Goal: Information Seeking & Learning: Learn about a topic

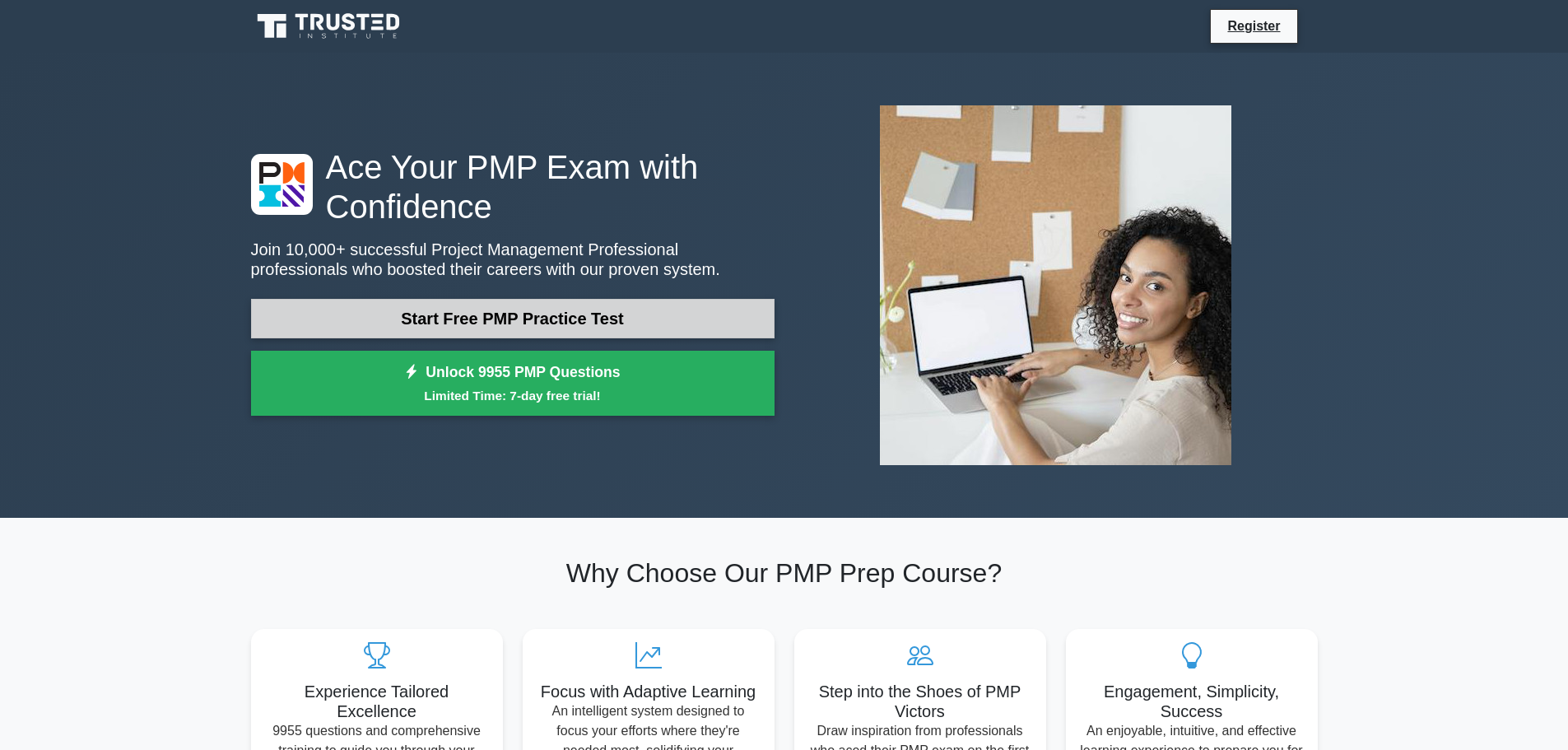
click at [563, 321] on link "Start Free PMP Practice Test" at bounding box center [513, 319] width 524 height 39
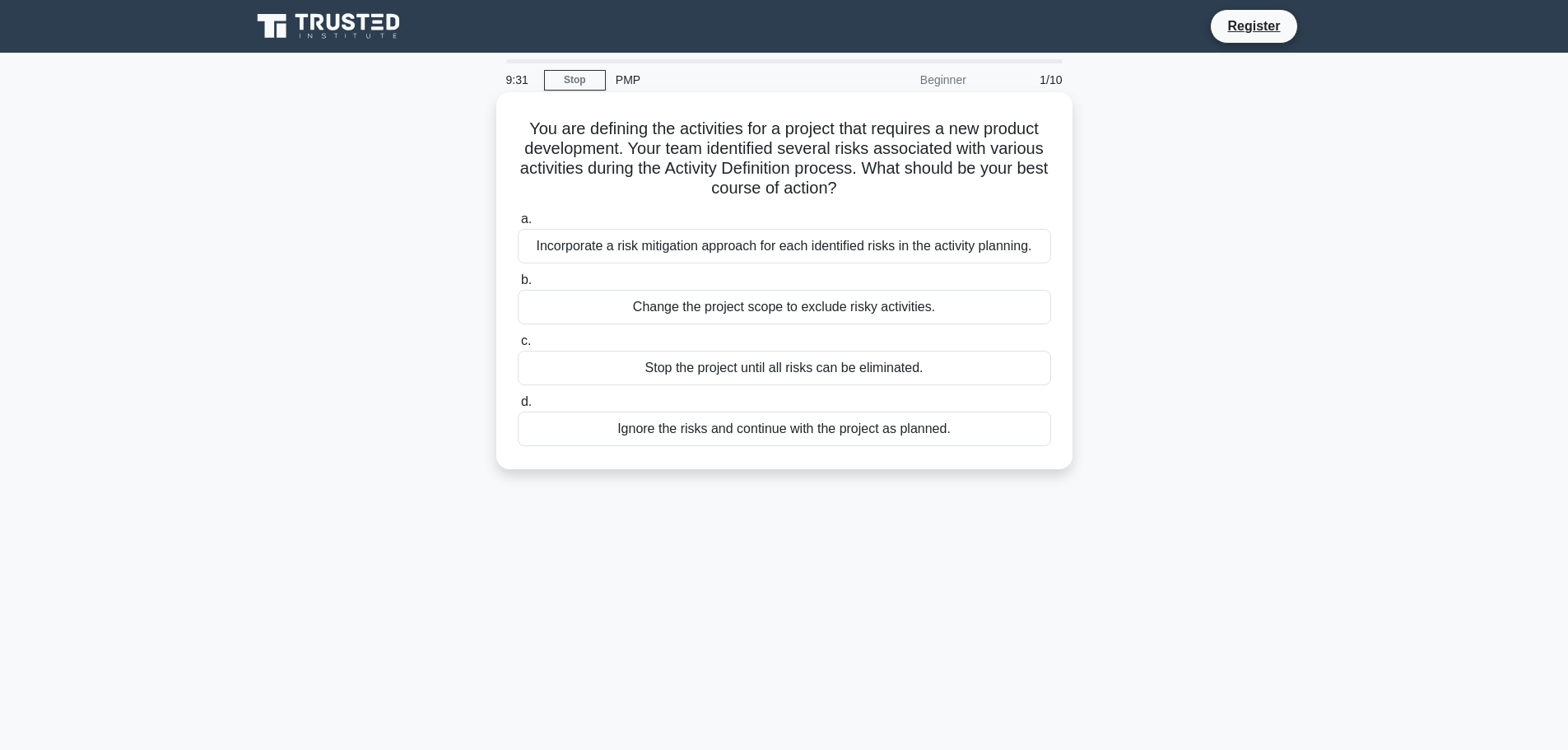
click at [914, 250] on div "Incorporate a risk mitigation approach for each identified risks in the activit…" at bounding box center [784, 246] width 533 height 34
click at [518, 225] on input "a. Incorporate a risk mitigation approach for each identified risks in the acti…" at bounding box center [518, 219] width 0 height 10
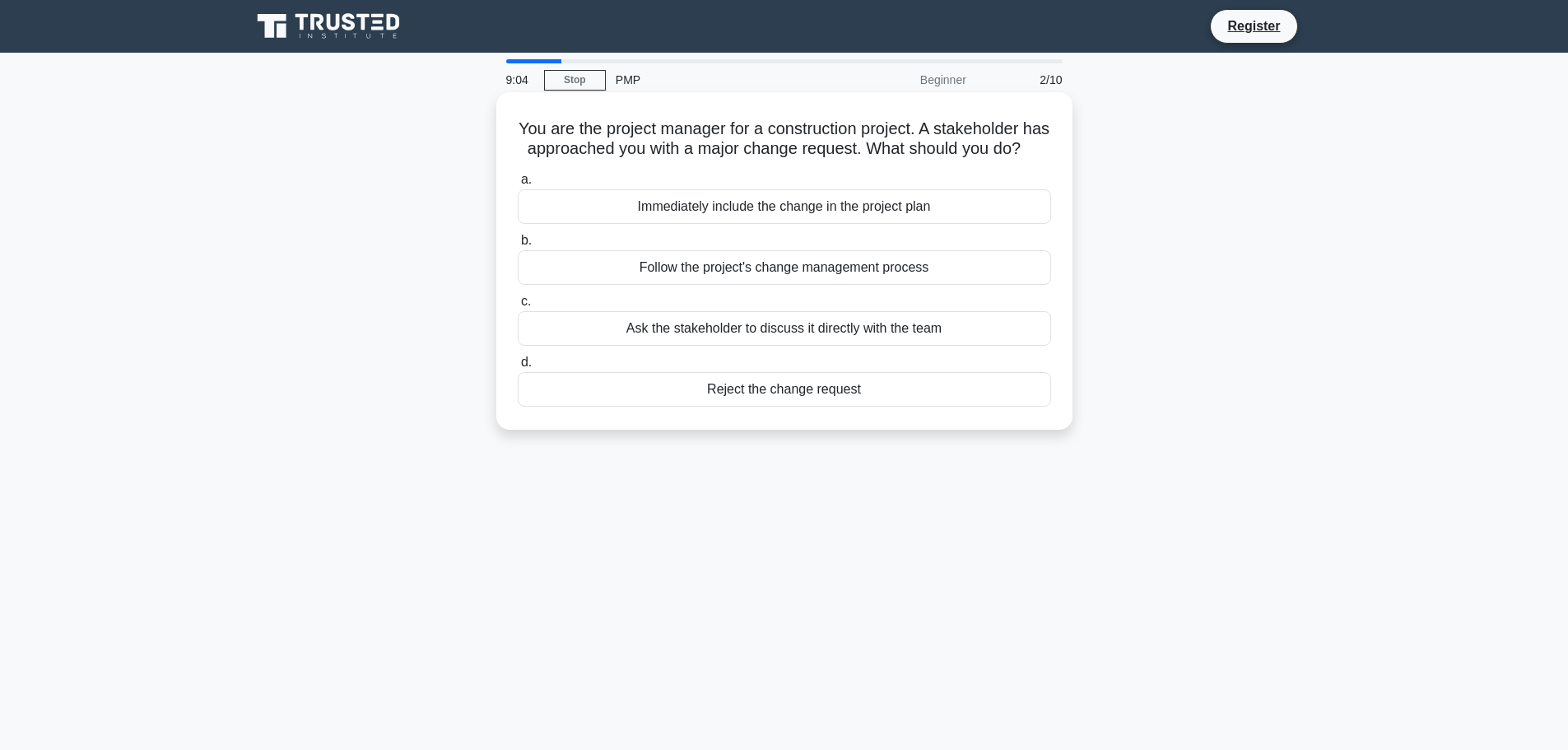
click at [882, 285] on div "Follow the project's change management process" at bounding box center [784, 267] width 533 height 34
click at [518, 246] on input "b. Follow the project's change management process" at bounding box center [518, 241] width 0 height 10
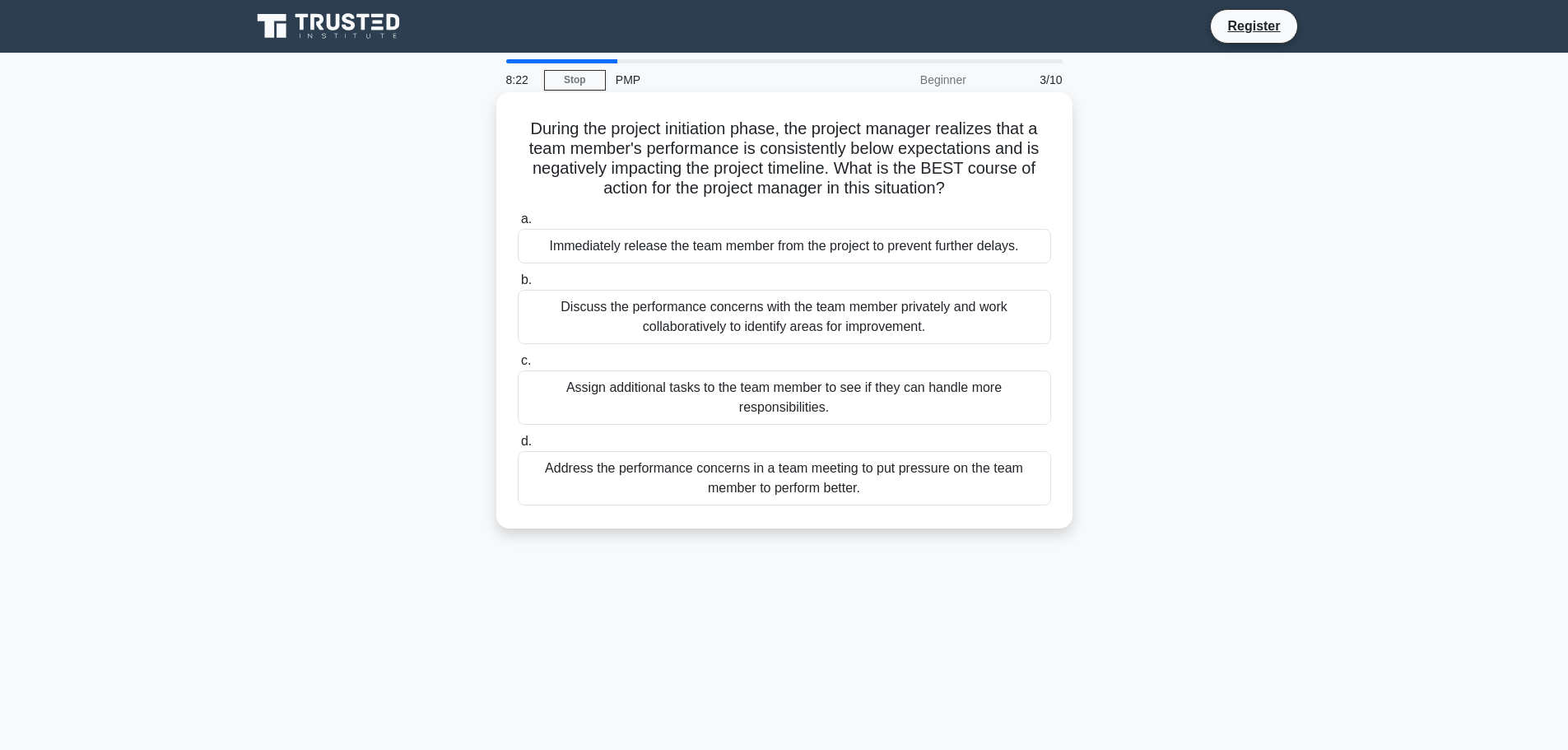
click at [851, 319] on div "Discuss the performance concerns with the team member privately and work collab…" at bounding box center [784, 316] width 533 height 54
click at [518, 285] on input "b. Discuss the performance concerns with the team member privately and work col…" at bounding box center [518, 280] width 0 height 10
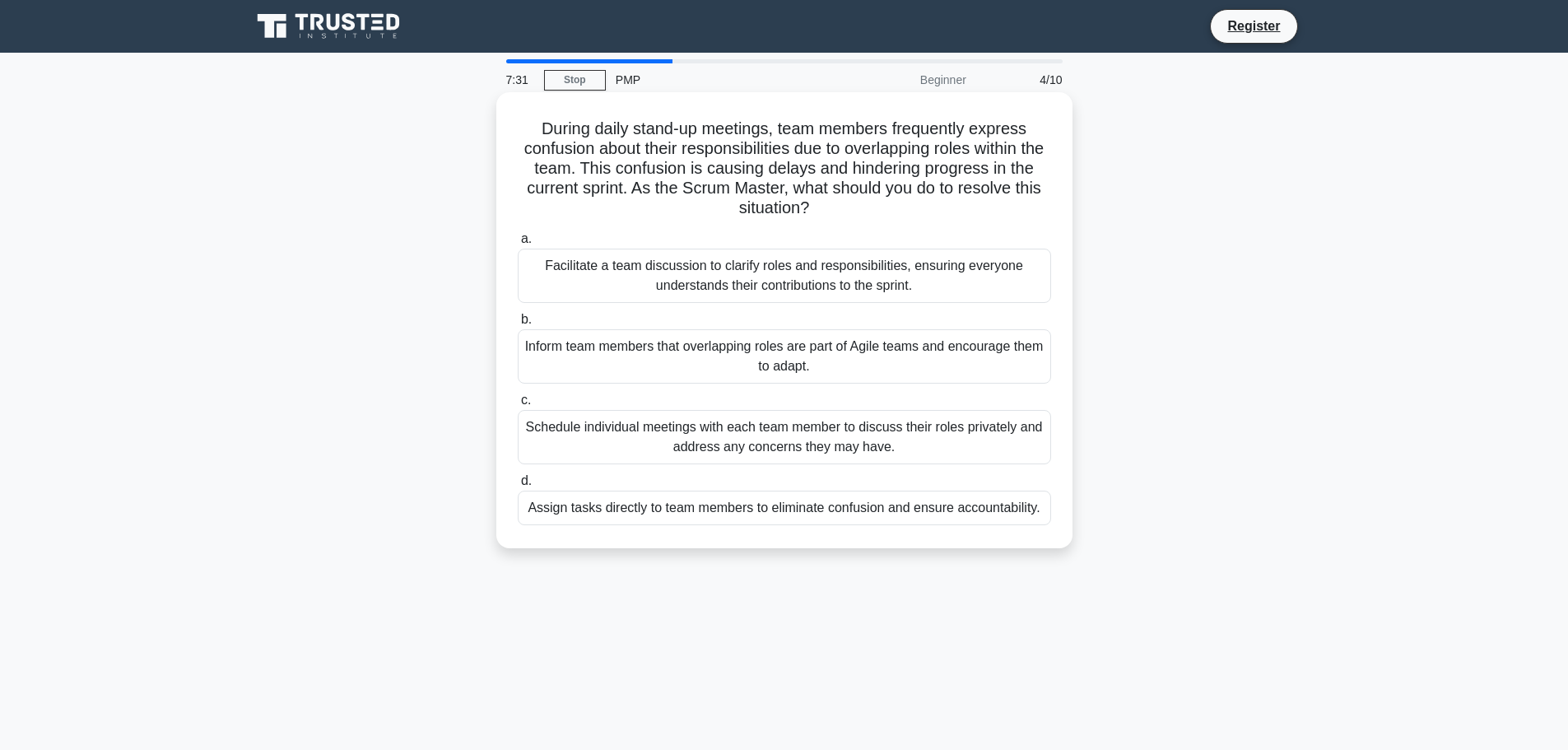
click at [901, 273] on div "Facilitate a team discussion to clarify roles and responsibilities, ensuring ev…" at bounding box center [784, 275] width 533 height 54
click at [518, 244] on input "a. Facilitate a team discussion to clarify roles and responsibilities, ensuring…" at bounding box center [518, 239] width 0 height 10
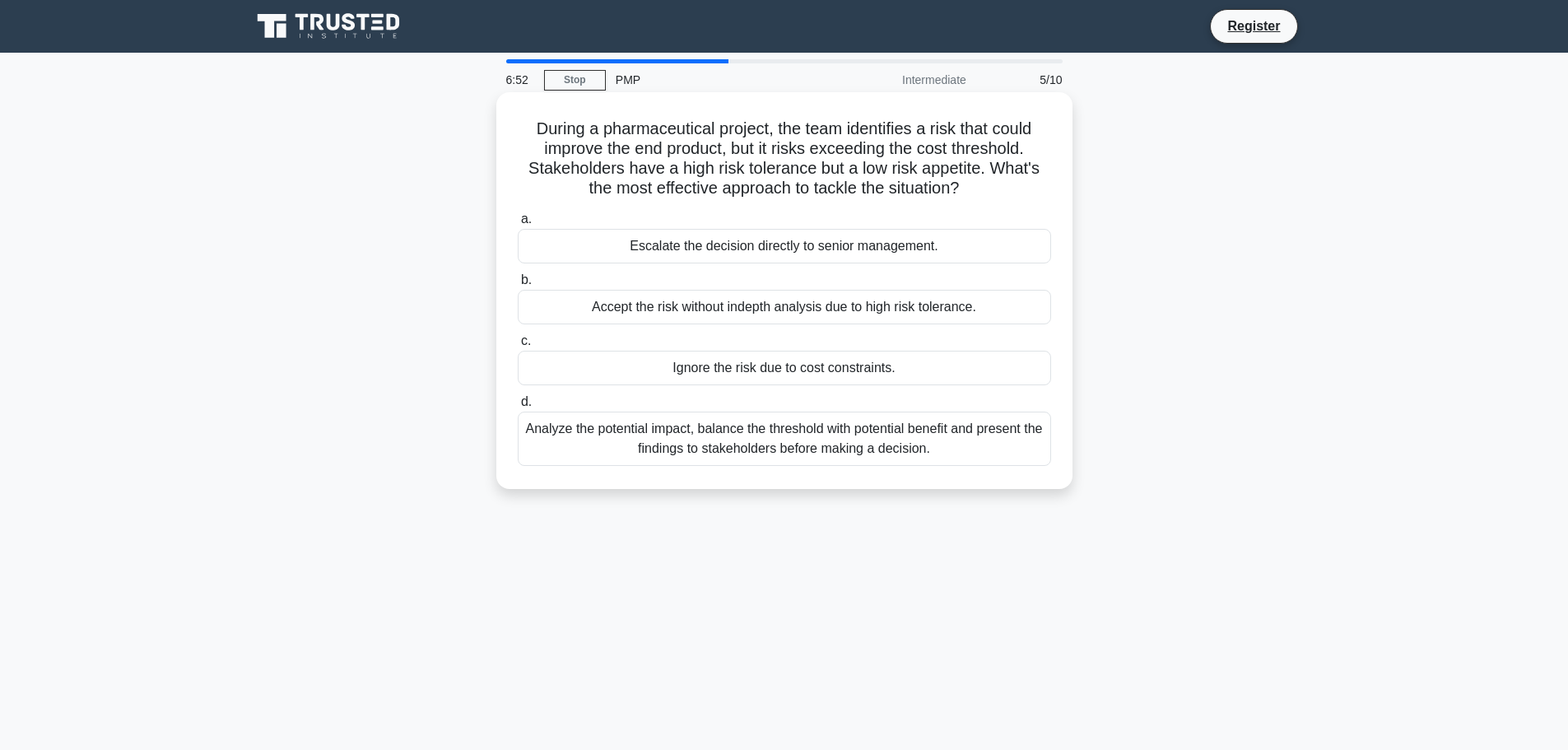
click at [903, 446] on div "Analyze the potential impact, balance the threshold with potential benefit and …" at bounding box center [784, 438] width 533 height 54
click at [518, 407] on input "d. Analyze the potential impact, balance the threshold with potential benefit a…" at bounding box center [518, 402] width 0 height 10
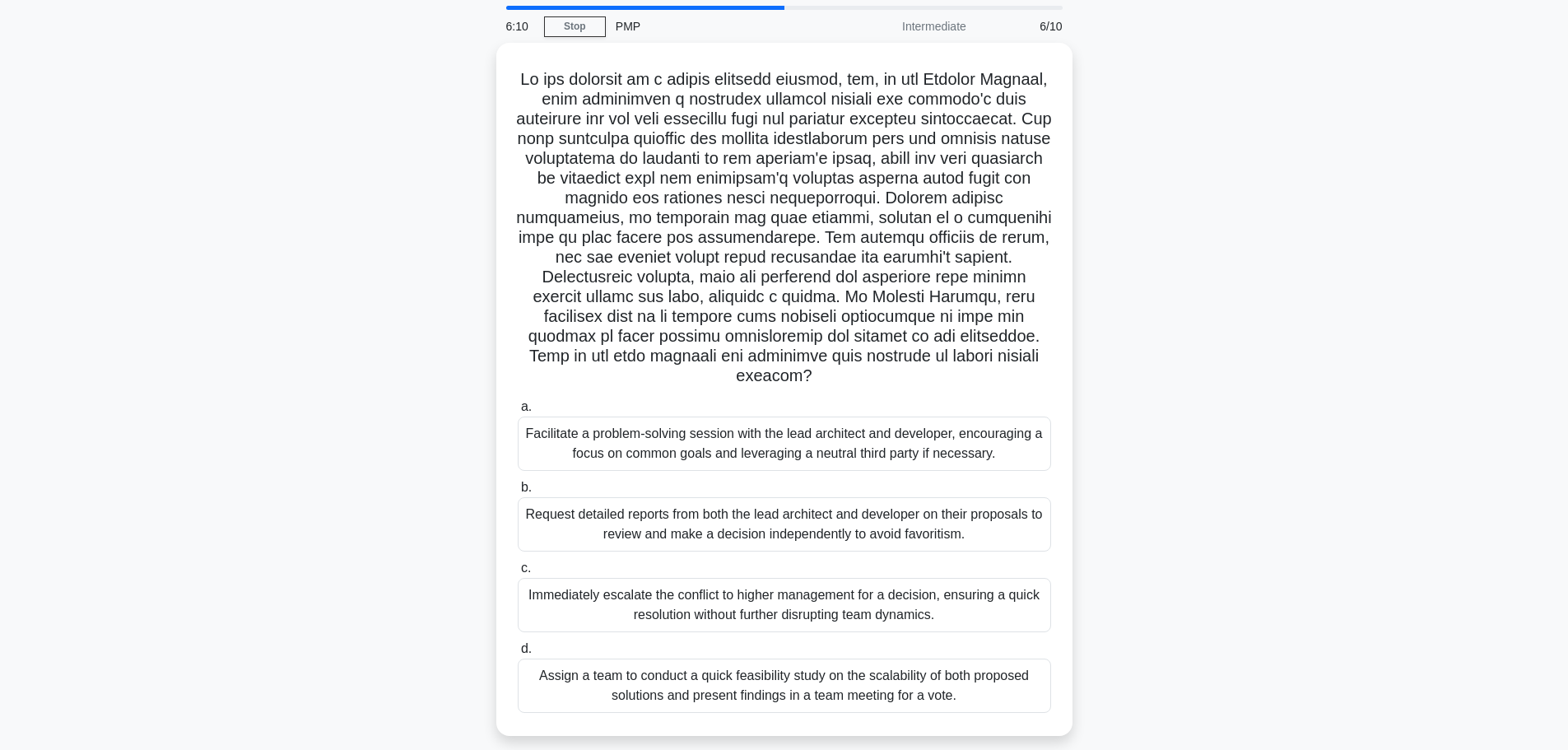
scroll to position [82, 0]
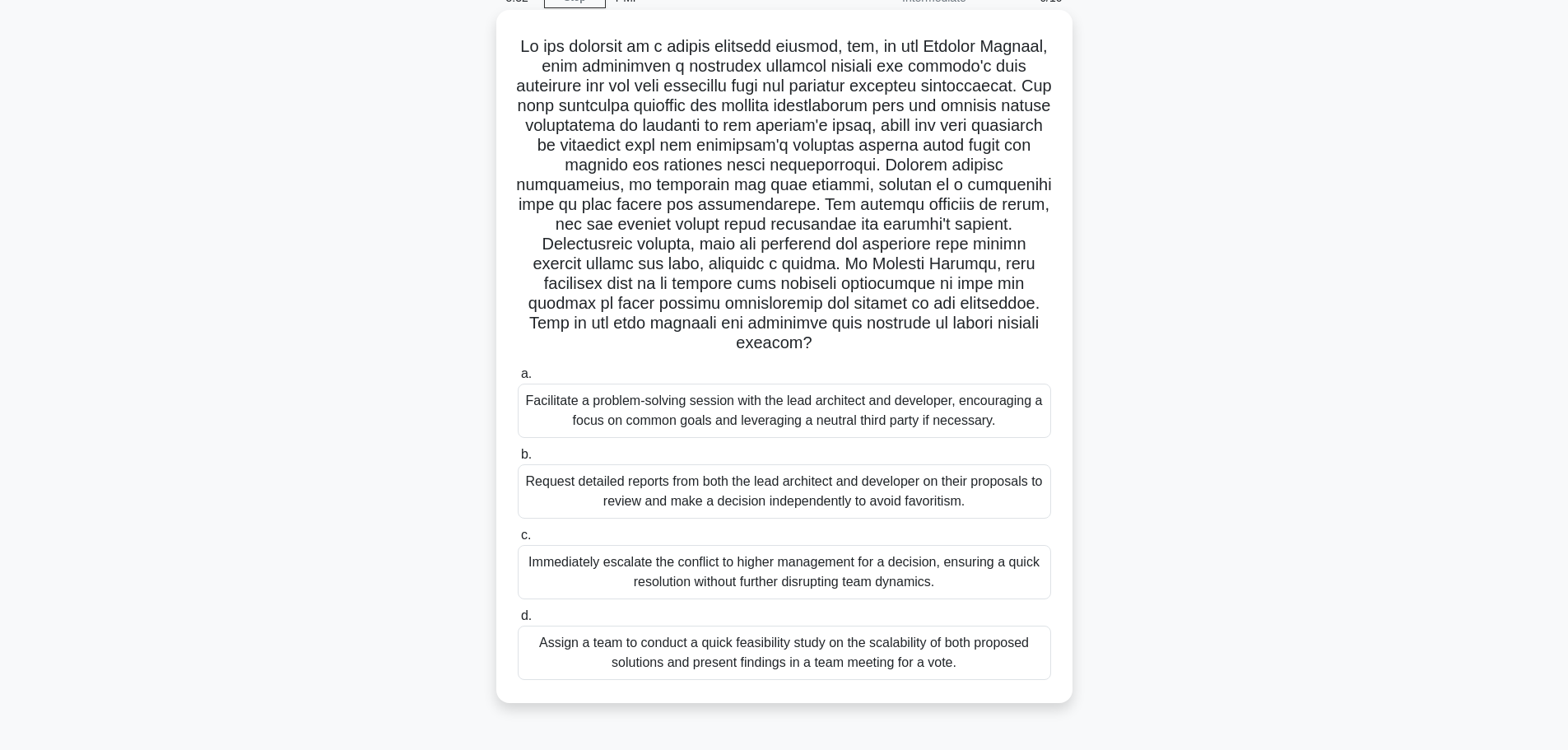
click at [930, 420] on div "Facilitate a problem-solving session with the lead architect and developer, enc…" at bounding box center [784, 410] width 533 height 54
click at [518, 380] on input "a. Facilitate a problem-solving session with the lead architect and developer, …" at bounding box center [518, 374] width 0 height 10
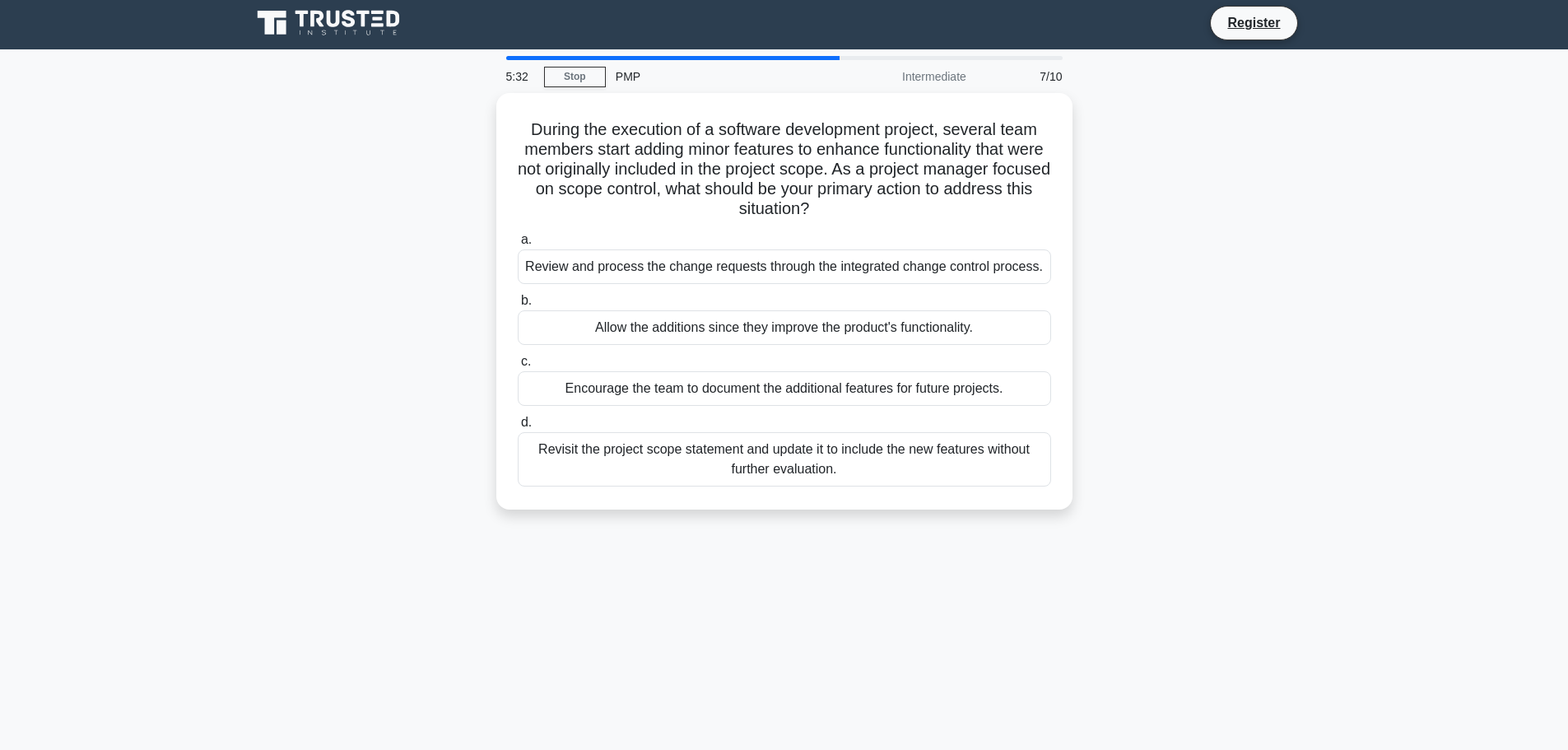
scroll to position [0, 0]
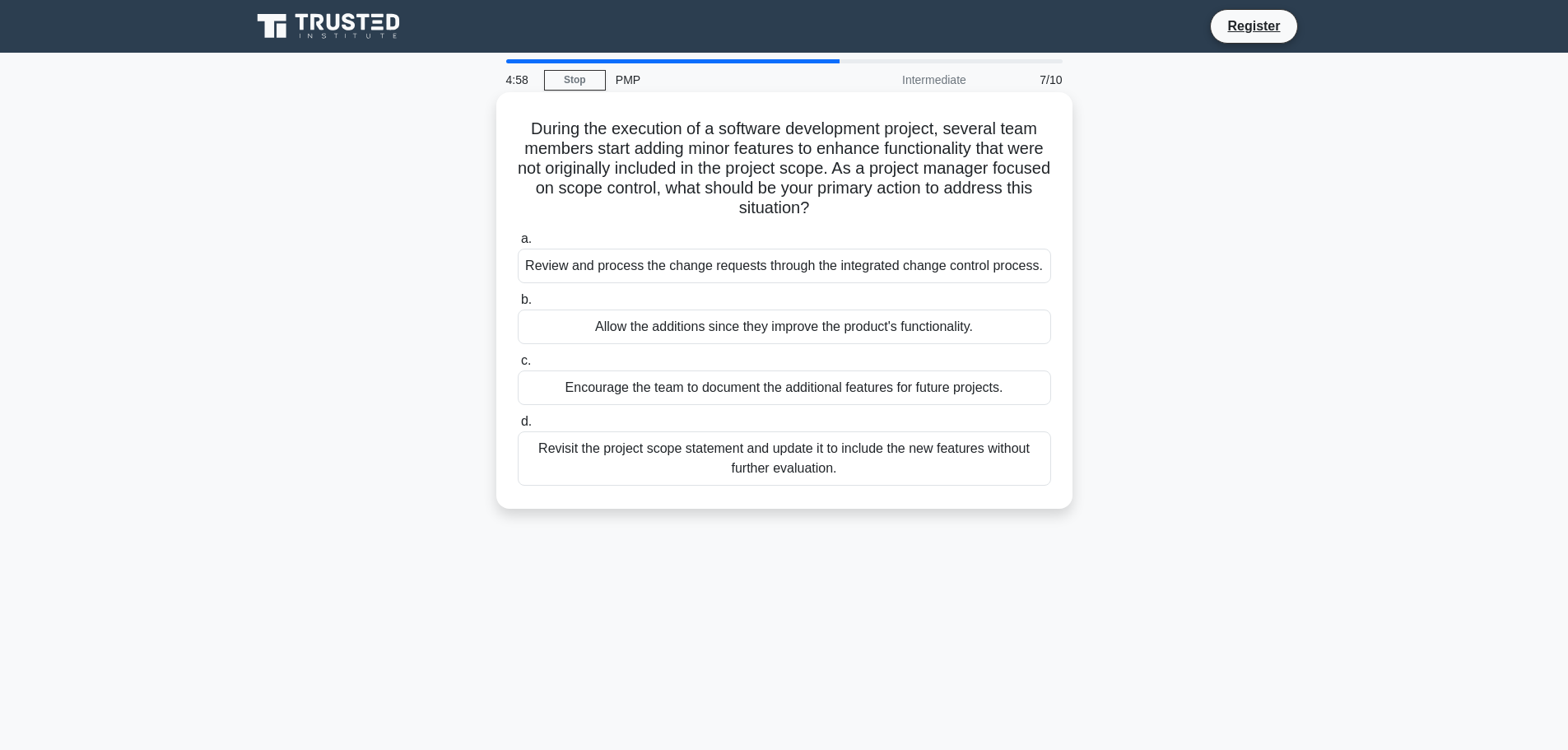
click at [1019, 273] on div "Review and process the change requests through the integrated change control pr…" at bounding box center [784, 266] width 533 height 34
click at [518, 244] on input "a. Review and process the change requests through the integrated change control…" at bounding box center [518, 239] width 0 height 10
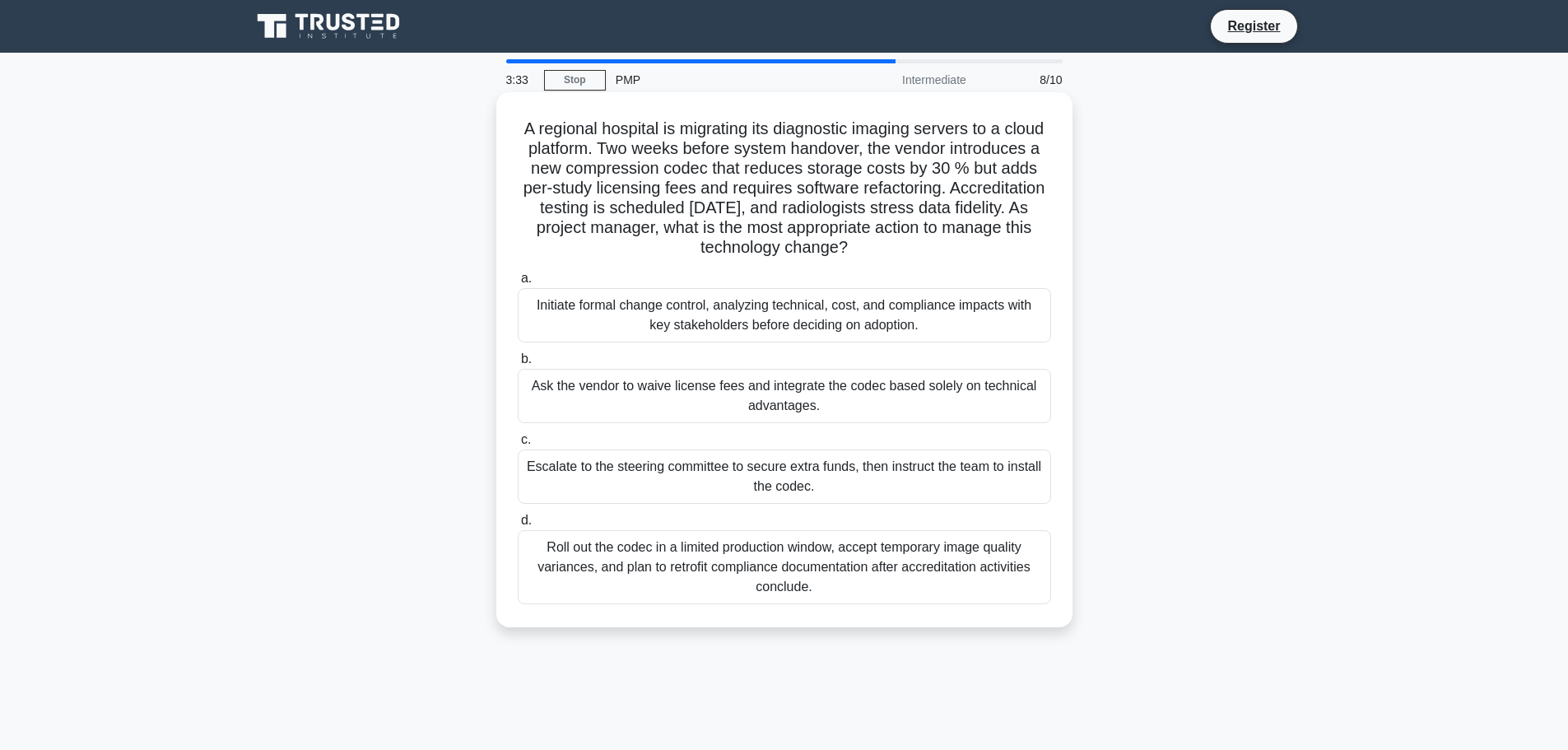
click at [947, 328] on div "Initiate formal change control, analyzing technical, cost, and compliance impac…" at bounding box center [784, 315] width 533 height 54
click at [518, 284] on input "a. Initiate formal change control, analyzing technical, cost, and compliance im…" at bounding box center [518, 279] width 0 height 10
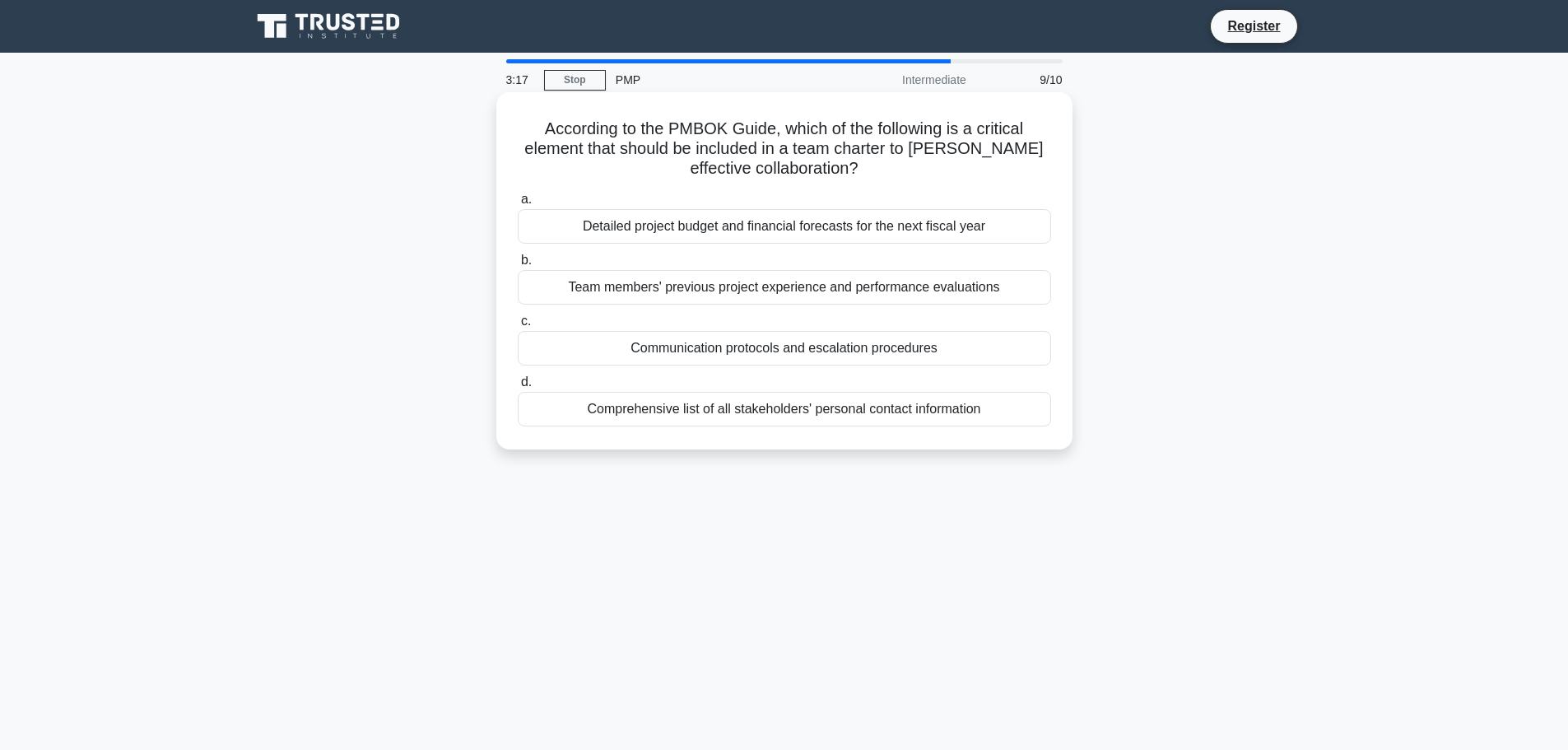
click at [961, 229] on div "Detailed project budget and financial forecasts for the next fiscal year" at bounding box center [784, 226] width 533 height 34
click at [518, 205] on input "a. Detailed project budget and financial forecasts for the next fiscal year" at bounding box center [518, 200] width 0 height 10
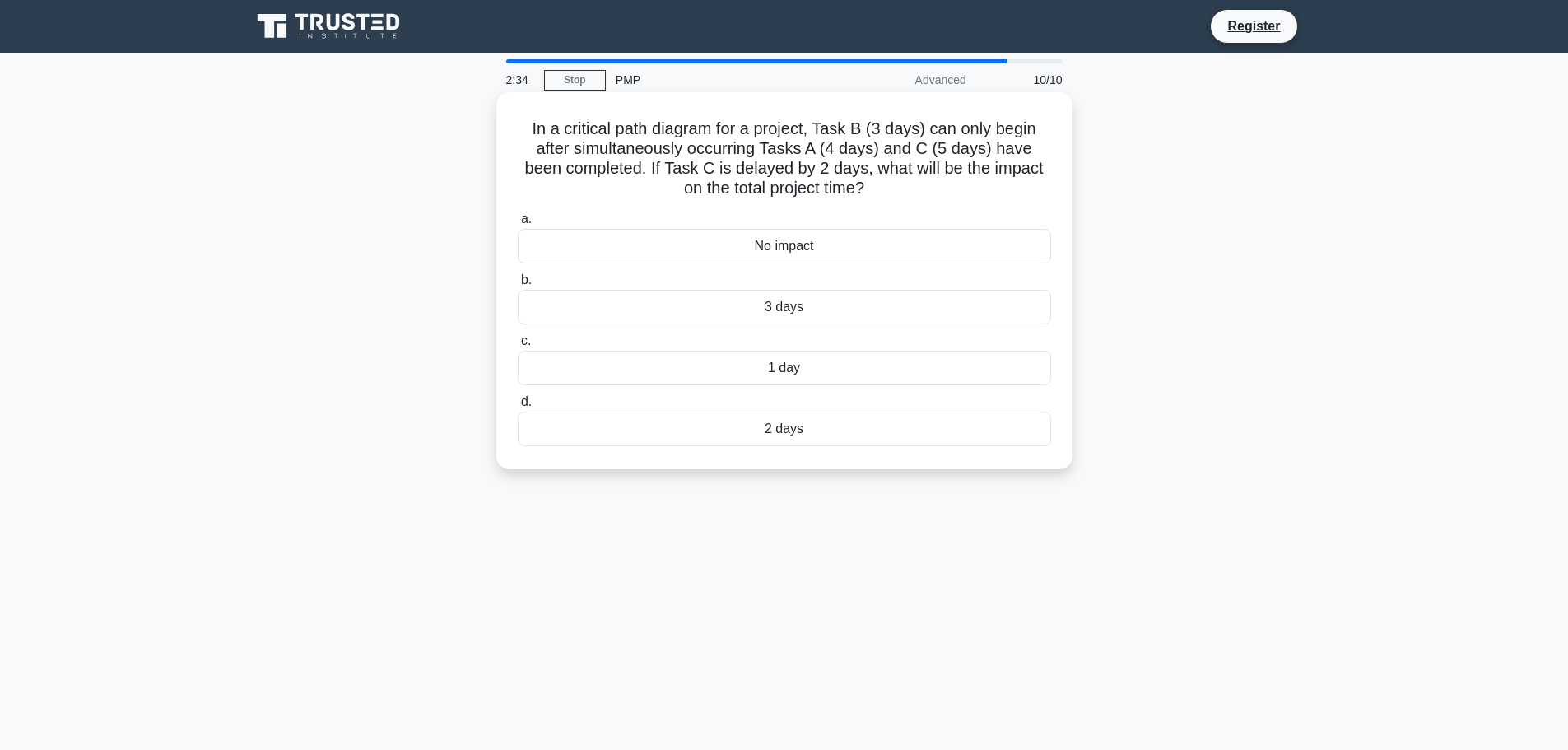
click at [787, 304] on div "3 days" at bounding box center [784, 307] width 533 height 34
click at [518, 285] on input "b. 3 days" at bounding box center [518, 280] width 0 height 10
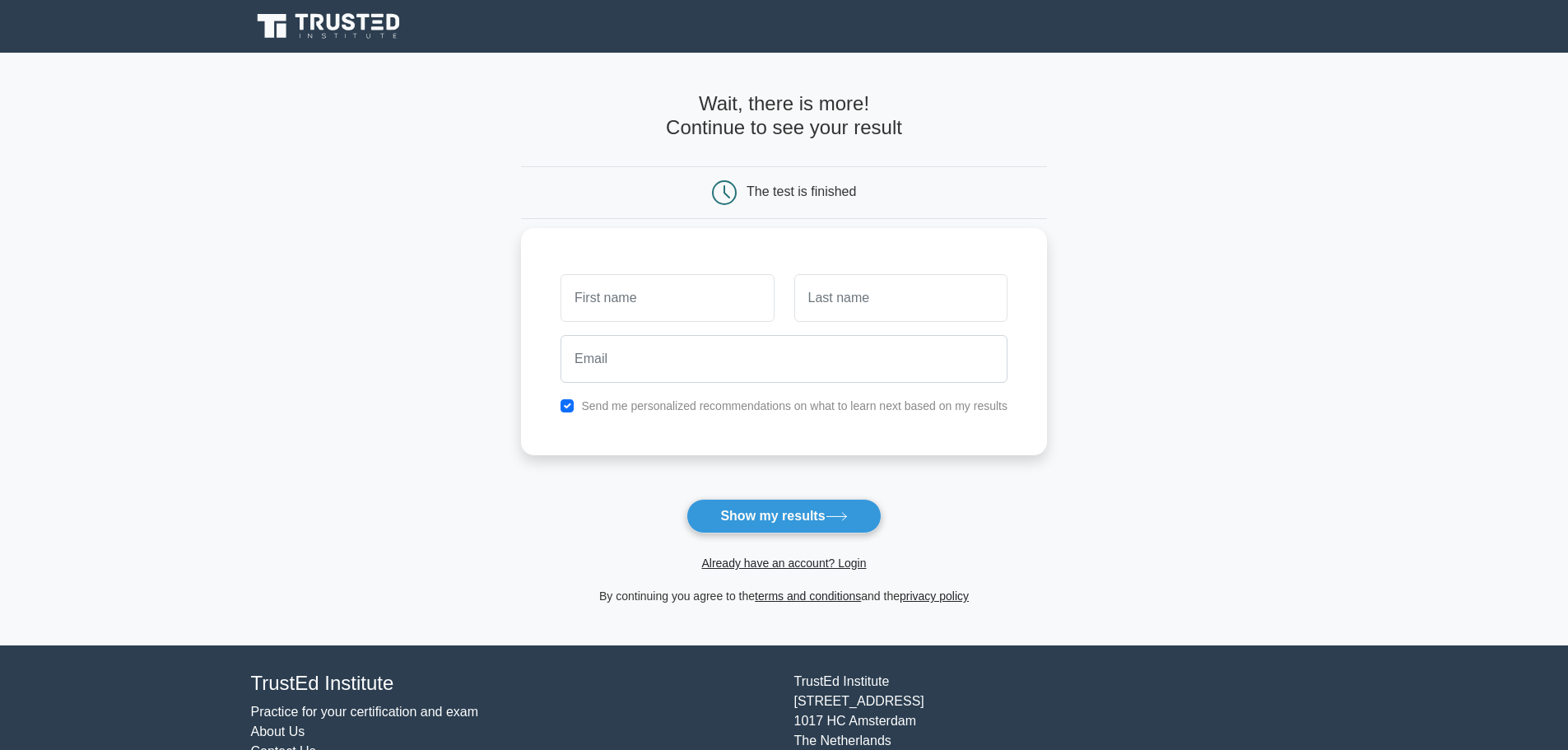
click at [633, 307] on input "text" at bounding box center [667, 298] width 213 height 48
type input "Tati"
click at [846, 303] on input "text" at bounding box center [901, 298] width 213 height 48
type input "Kosenko"
click at [599, 363] on input "email" at bounding box center [784, 359] width 447 height 48
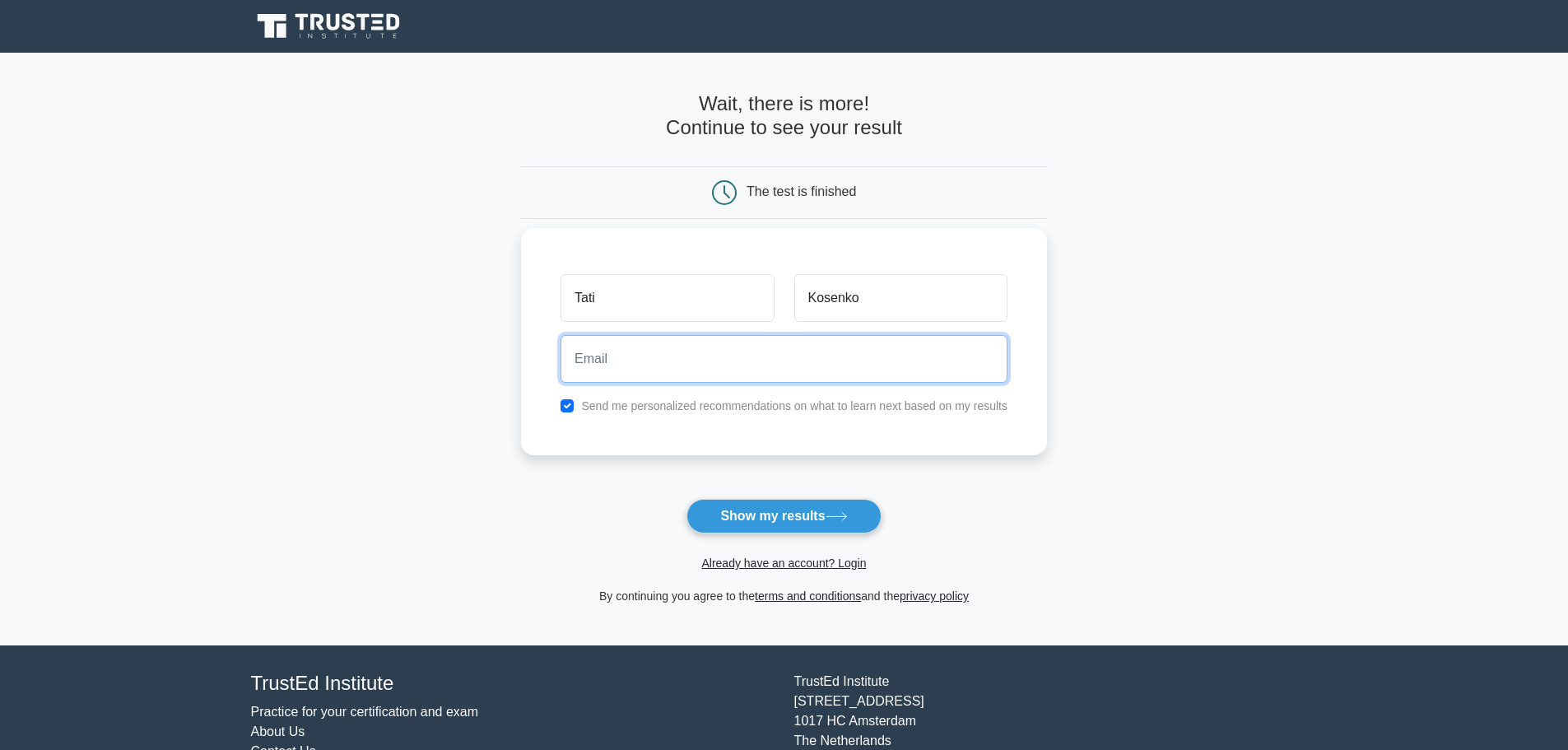
type input "tkachish@gmail.com"
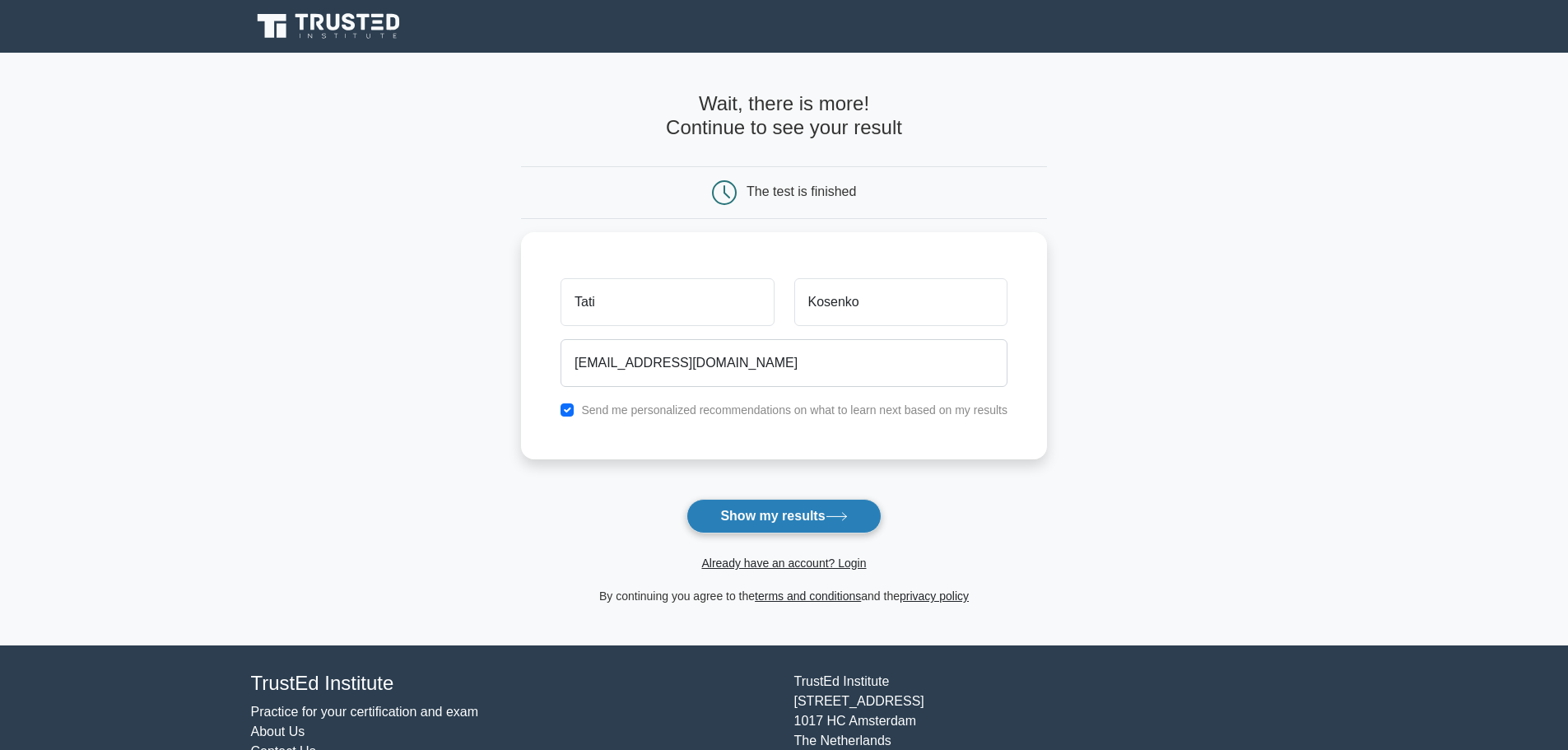
click at [802, 523] on button "Show my results" at bounding box center [784, 516] width 195 height 34
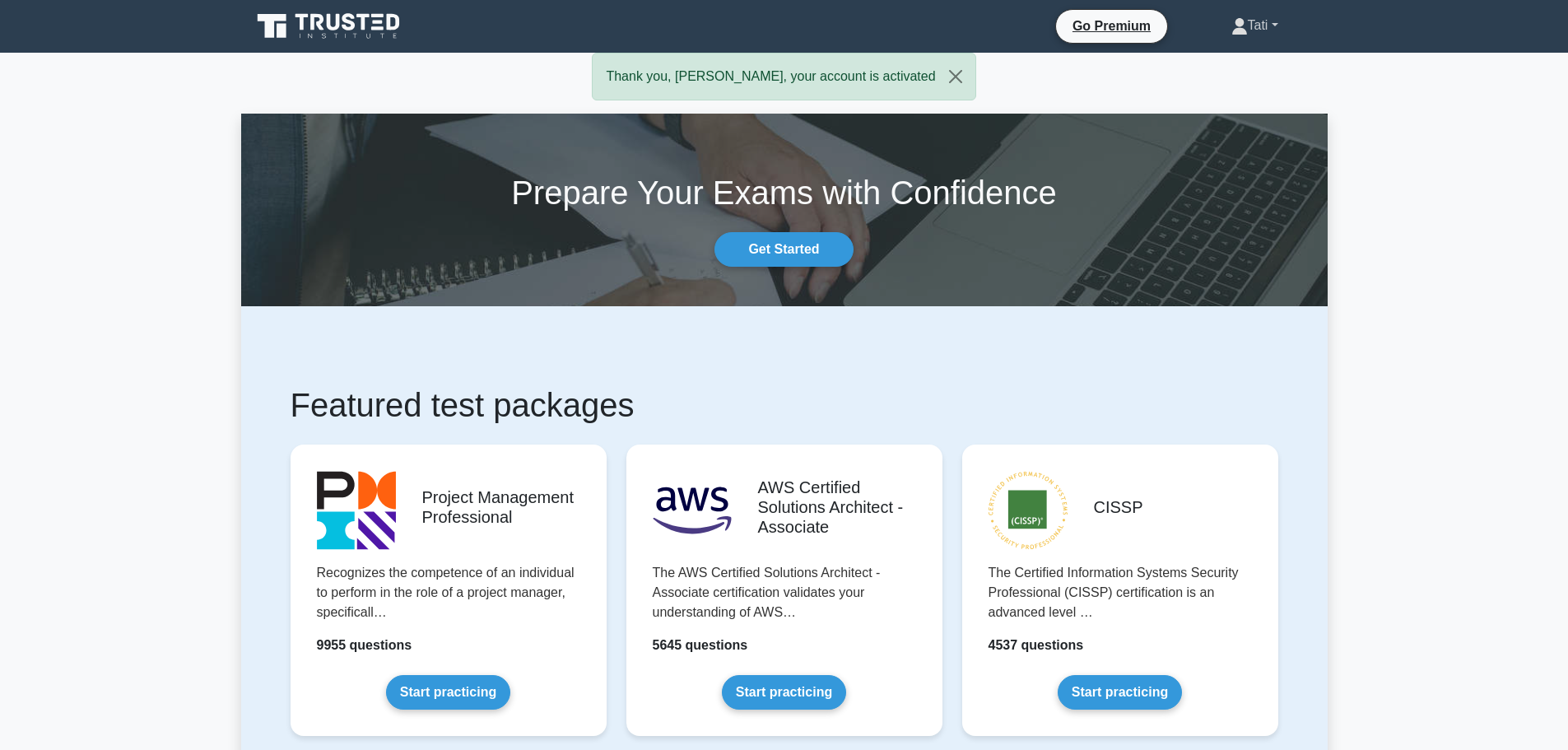
click at [1275, 22] on link "Tati" at bounding box center [1254, 26] width 126 height 33
click at [1227, 57] on link "Profile" at bounding box center [1258, 64] width 130 height 27
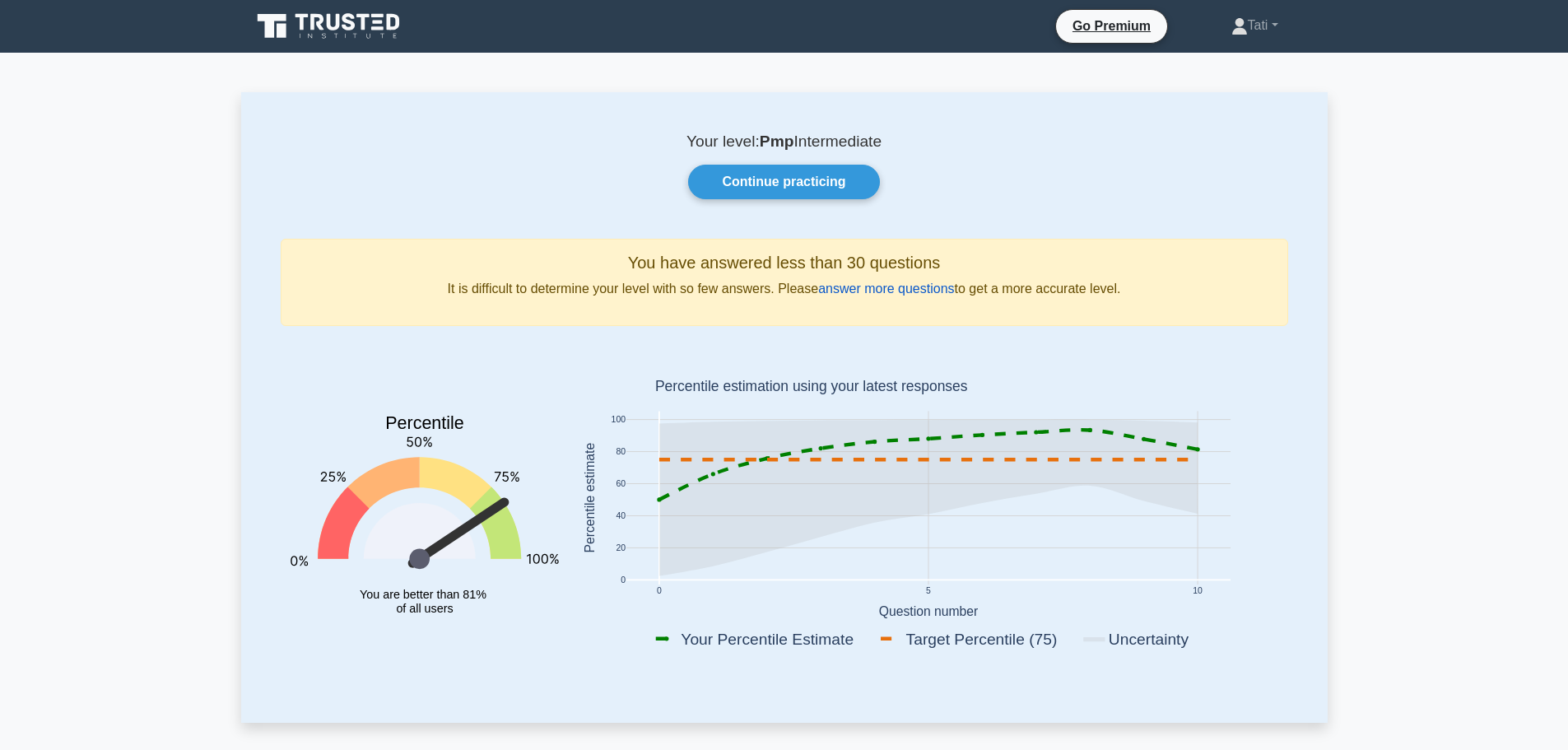
click at [898, 284] on link "answer more questions" at bounding box center [886, 288] width 135 height 14
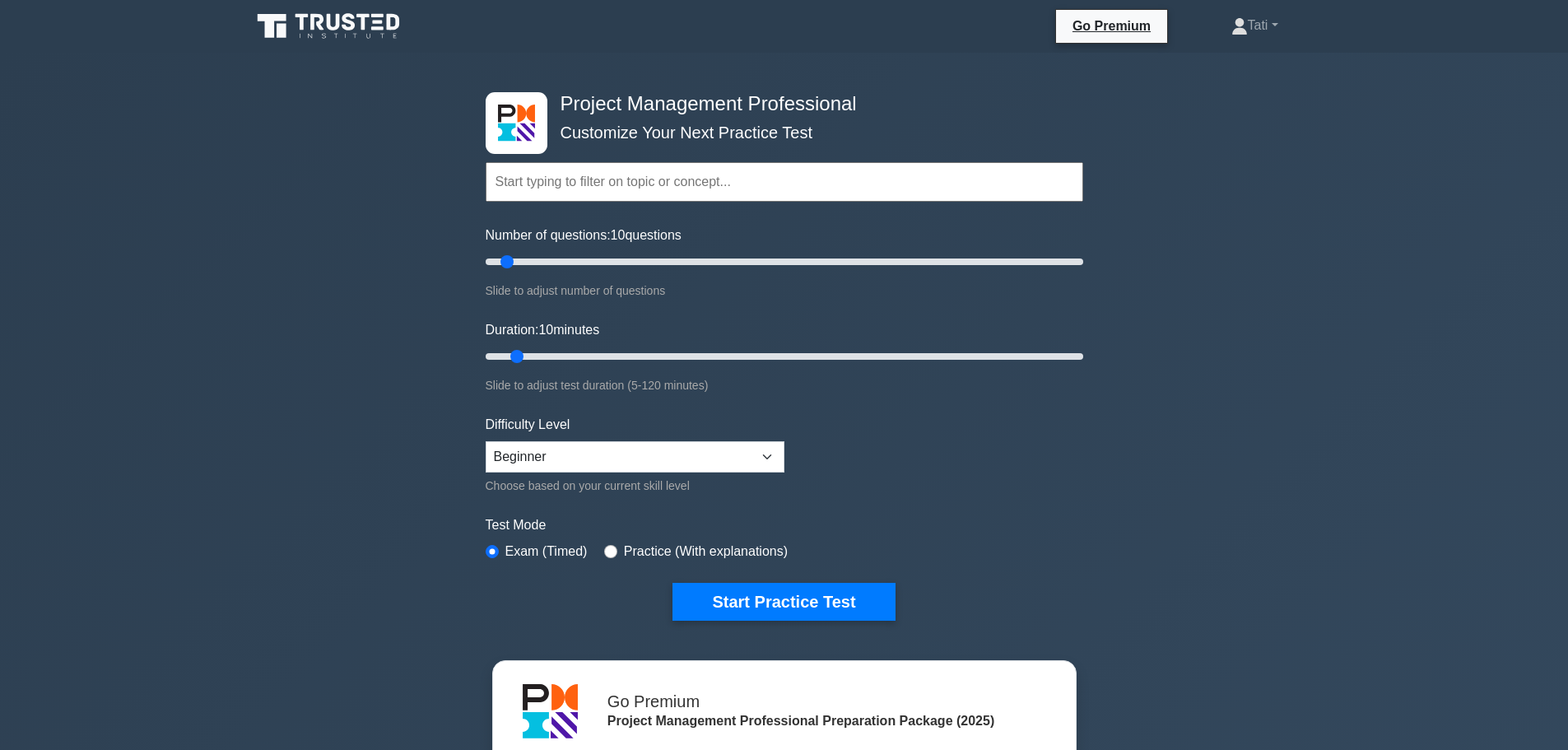
click at [510, 184] on input "text" at bounding box center [784, 182] width 598 height 39
click at [799, 597] on button "Start Practice Test" at bounding box center [784, 602] width 222 height 38
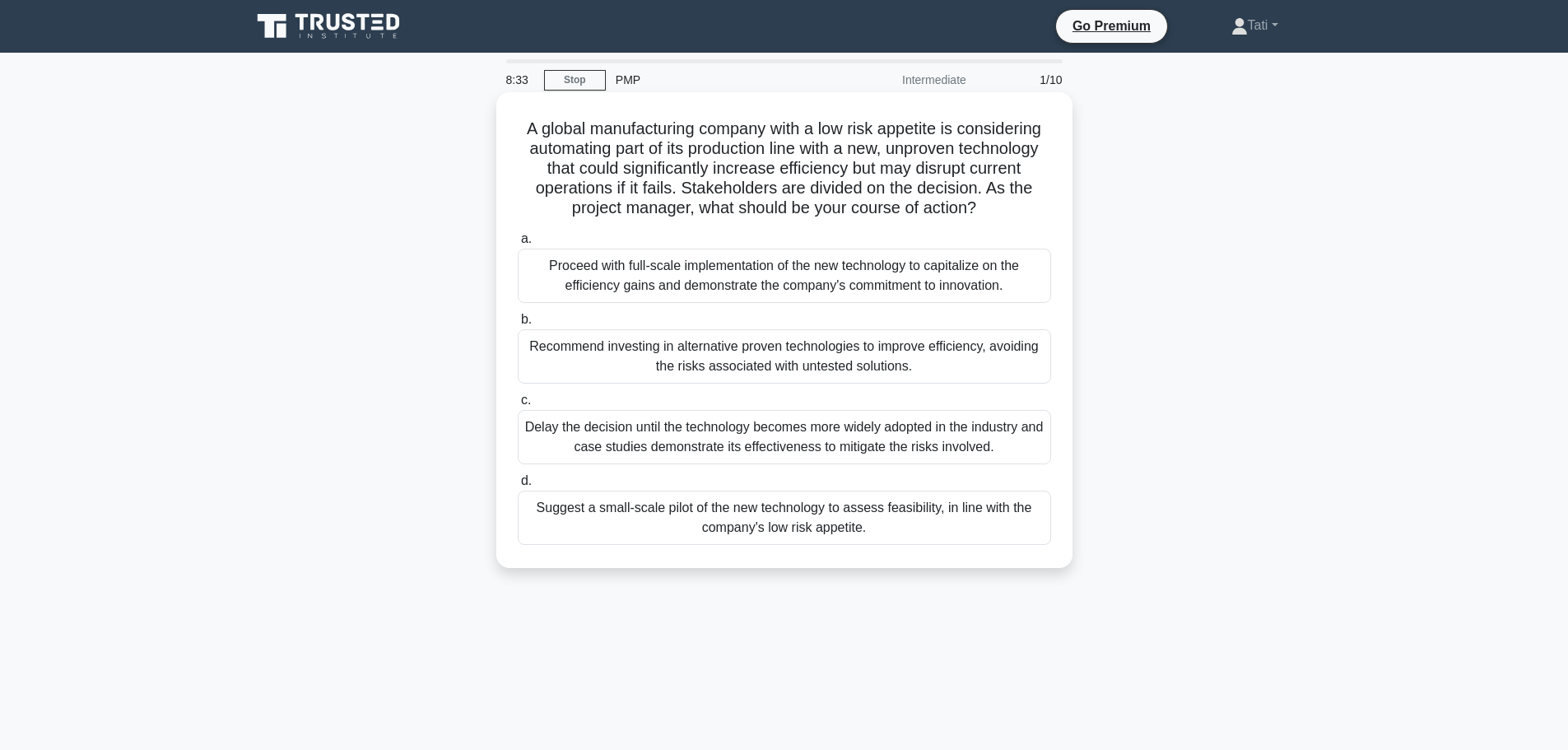
click at [873, 520] on div "Suggest a small-scale pilot of the new technology to assess feasibility, in lin…" at bounding box center [784, 517] width 533 height 54
click at [518, 487] on input "d. Suggest a small-scale pilot of the new technology to assess feasibility, in …" at bounding box center [518, 481] width 0 height 10
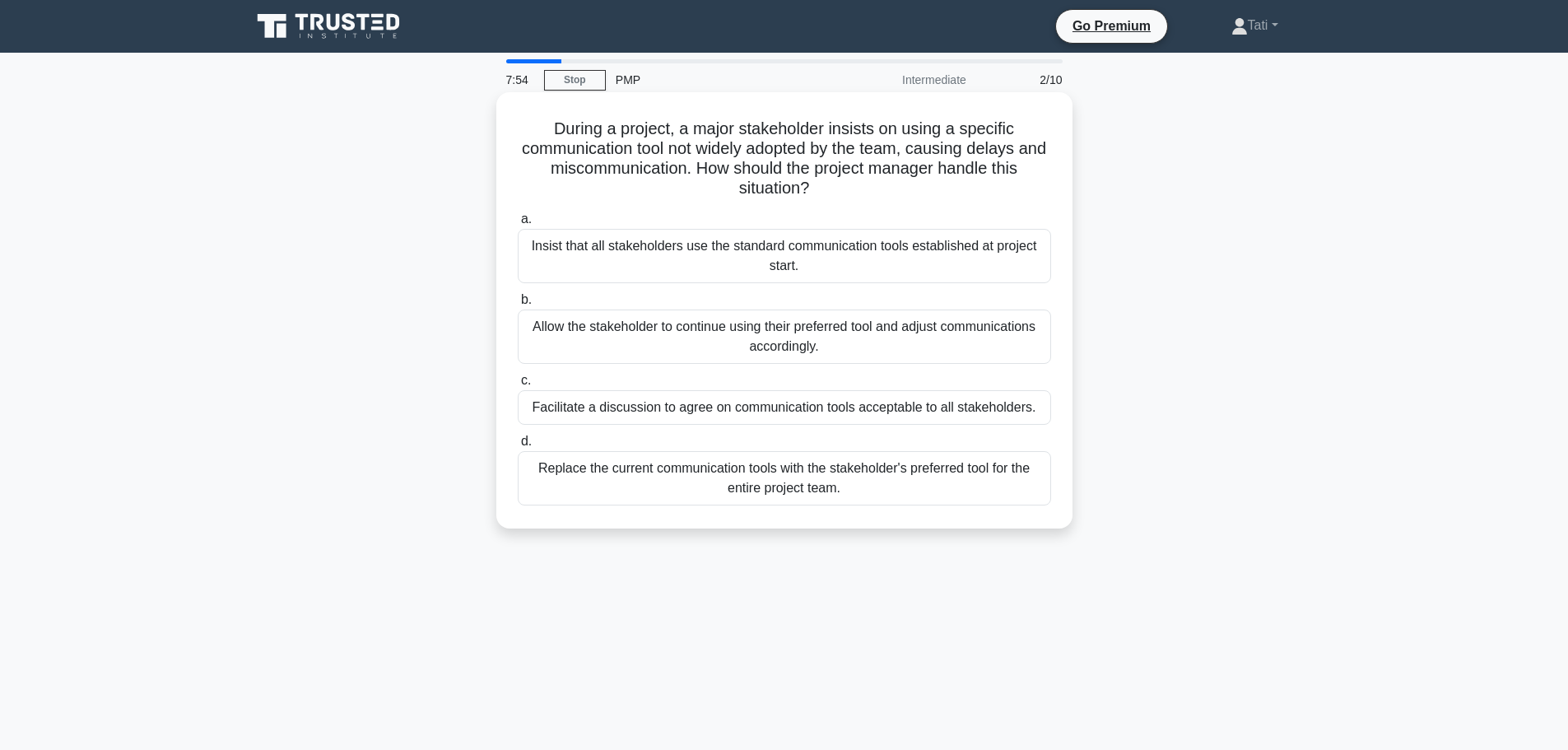
click at [898, 410] on div "Facilitate a discussion to agree on communication tools acceptable to all stake…" at bounding box center [784, 407] width 533 height 34
click at [518, 386] on input "c. Facilitate a discussion to agree on communication tools acceptable to all st…" at bounding box center [518, 381] width 0 height 10
